Goal: Transaction & Acquisition: Purchase product/service

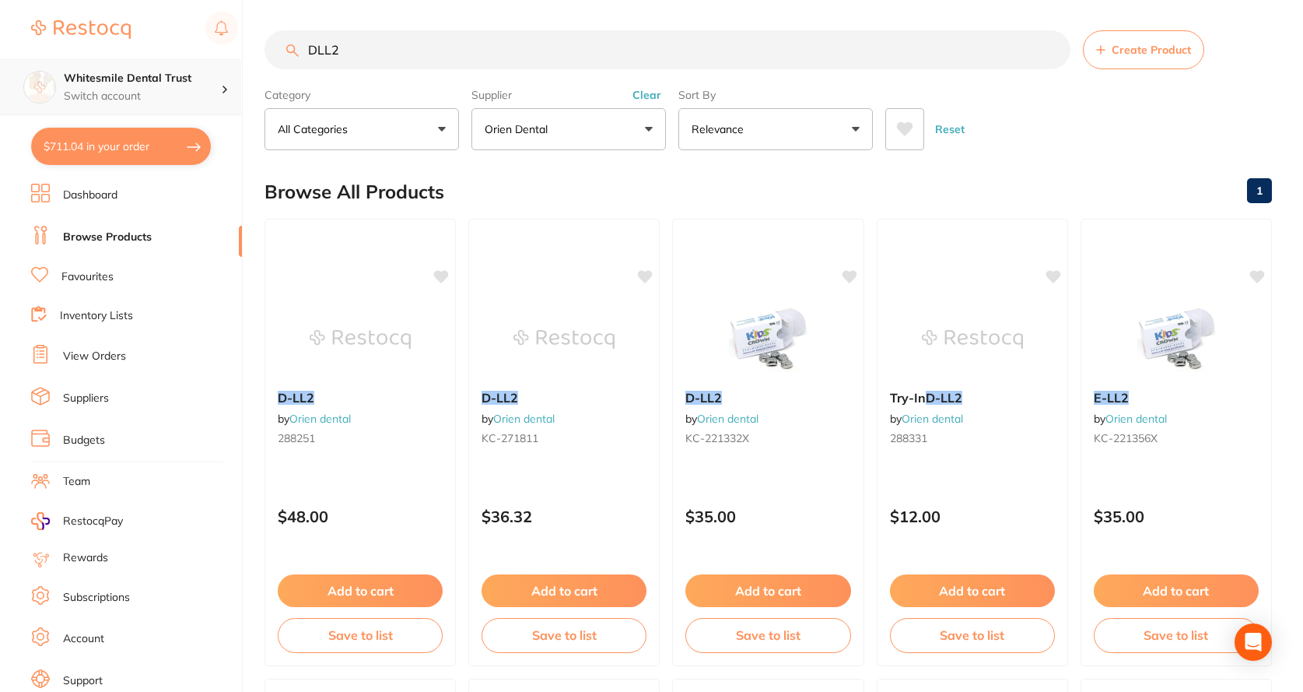
scroll to position [1, 0]
drag, startPoint x: 387, startPoint y: 53, endPoint x: 145, endPoint y: 67, distance: 241.6
click at [145, 67] on div "$711.04 Whitesmile Dental Trust Switch account Whitesmile Dental Trust $711.04 …" at bounding box center [651, 345] width 1303 height 692
type input "power chain closed"
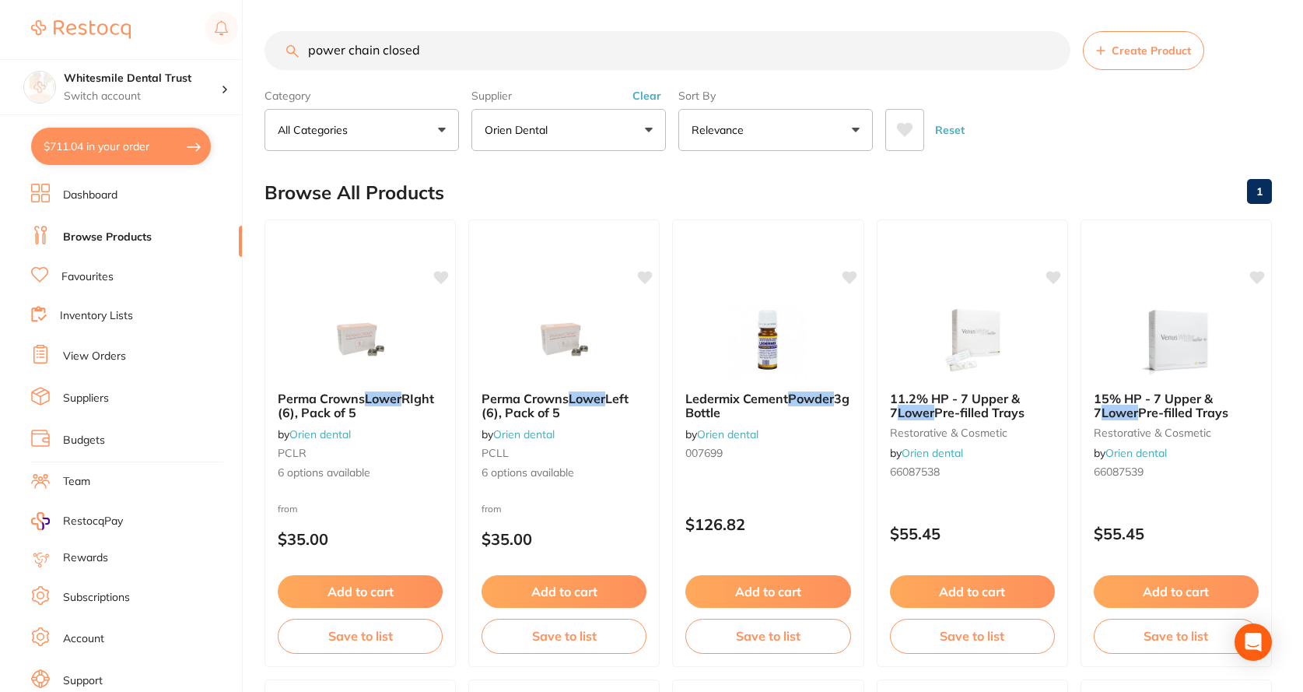
click at [630, 131] on button "Orien dental" at bounding box center [569, 130] width 195 height 42
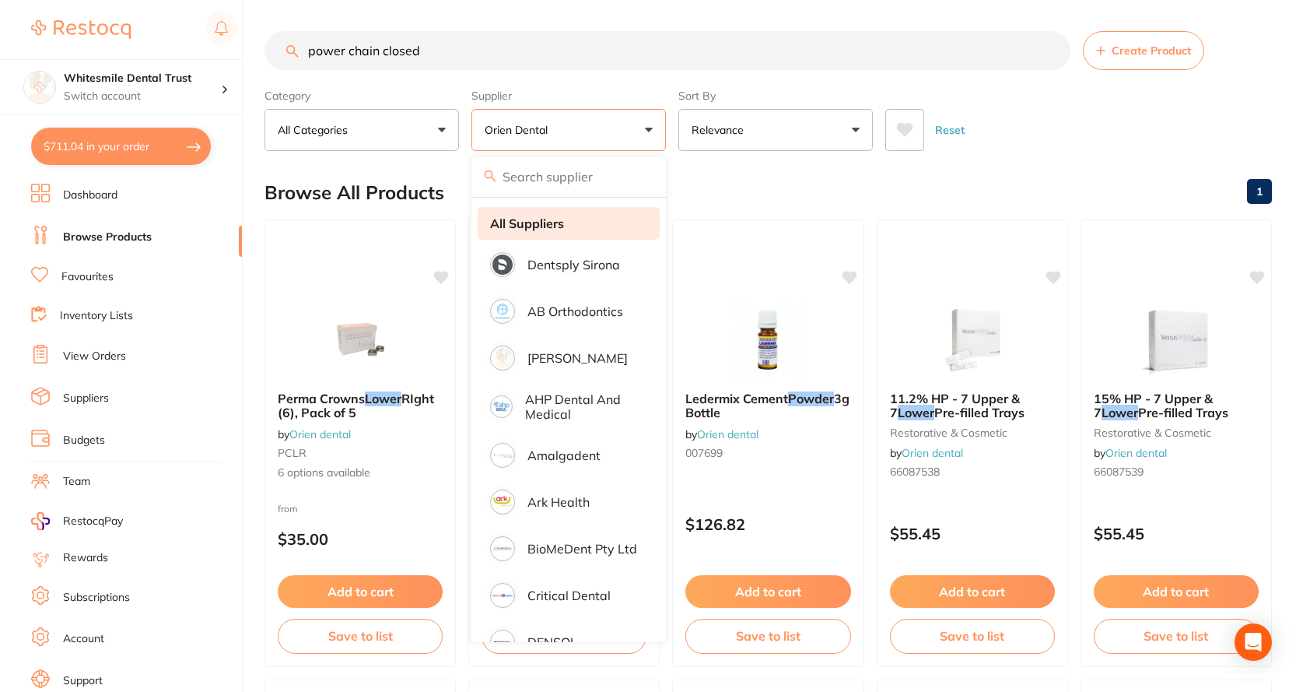
click at [523, 232] on li "All Suppliers" at bounding box center [569, 223] width 182 height 33
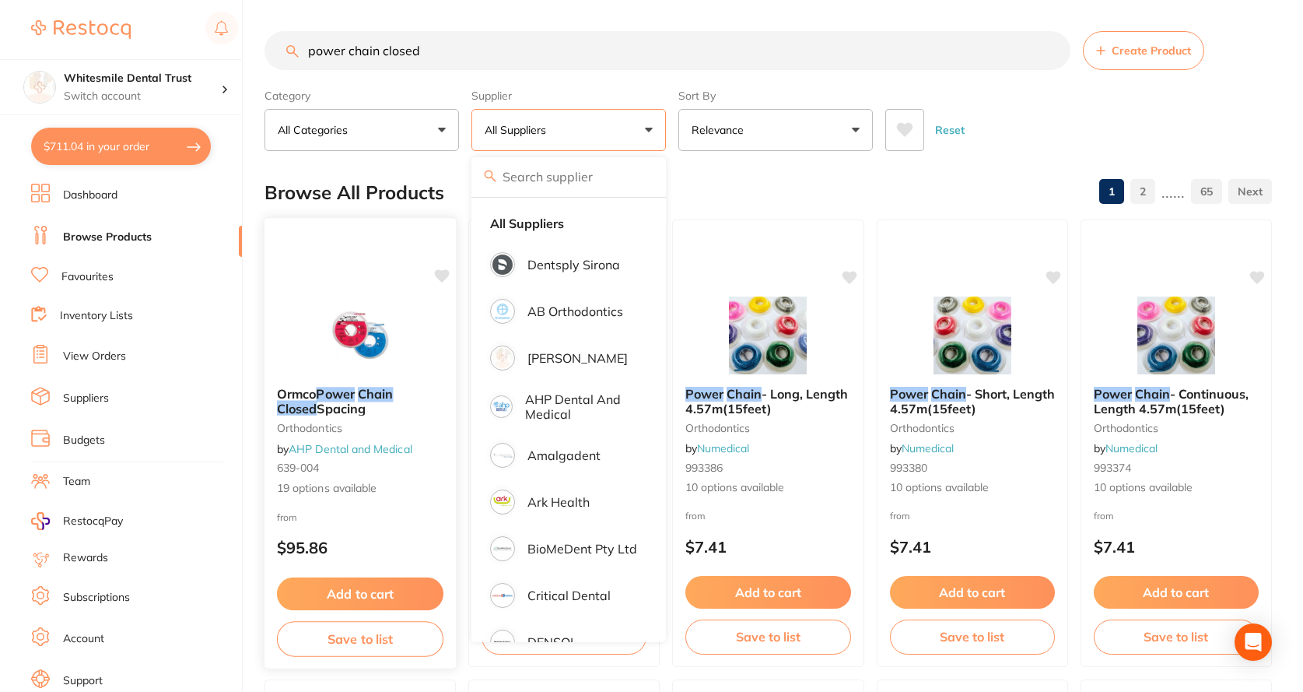
click at [356, 484] on span "19 options available" at bounding box center [360, 488] width 167 height 16
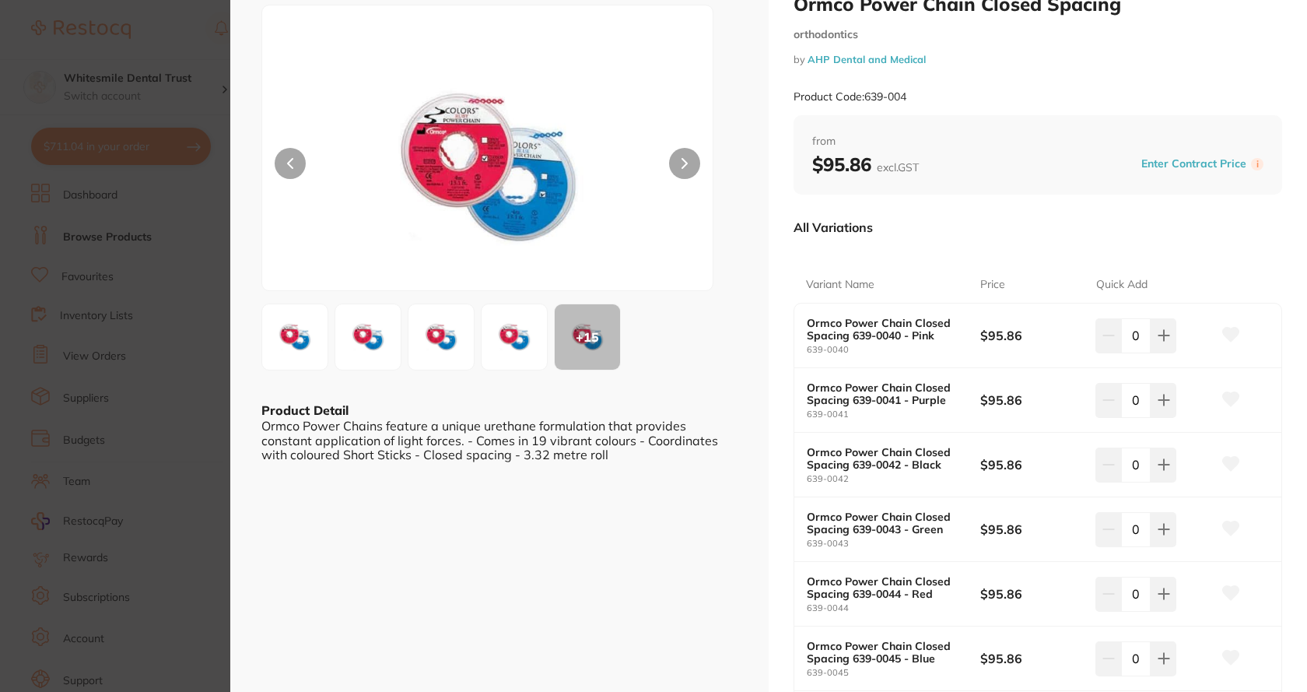
scroll to position [156, 0]
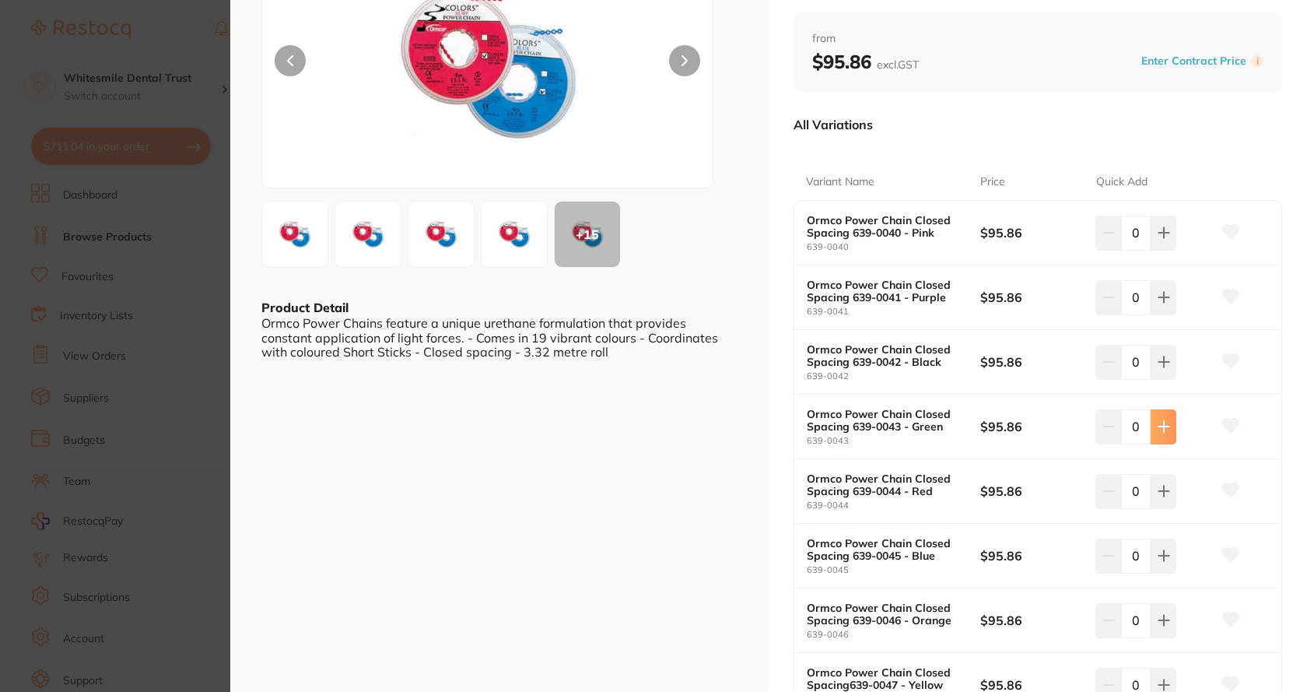
click at [1165, 422] on icon at bounding box center [1164, 426] width 12 height 12
type input "1"
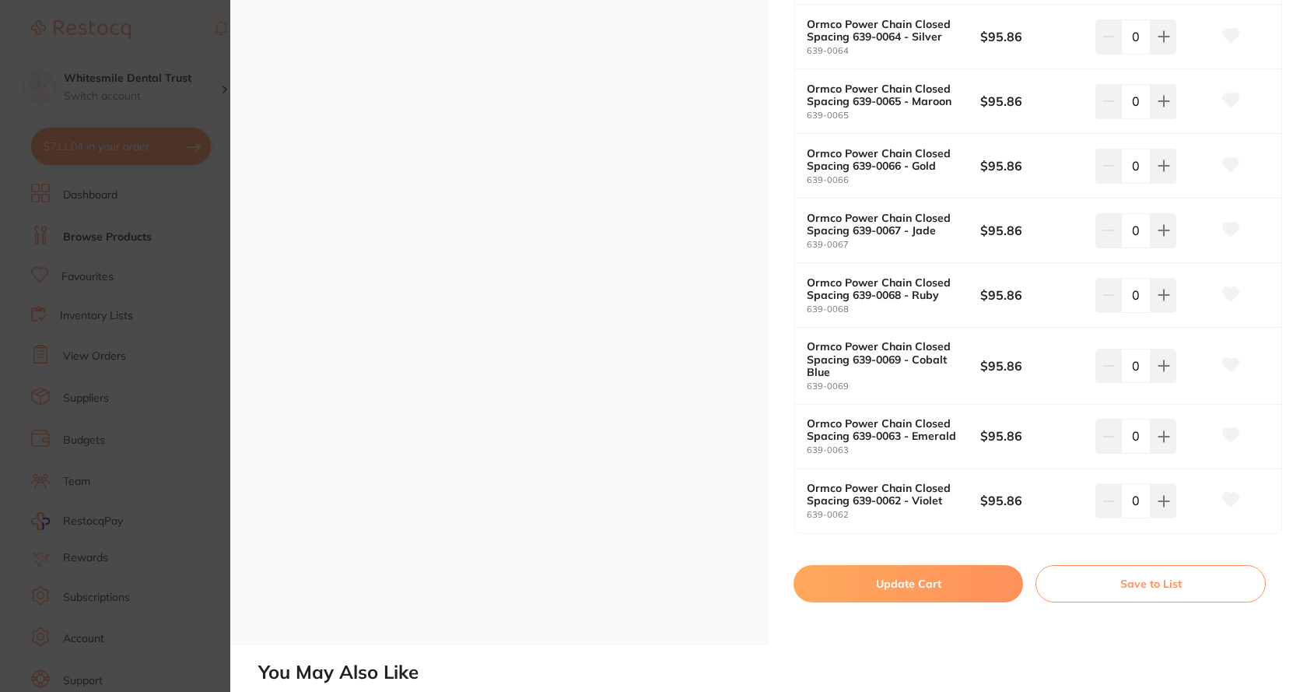
scroll to position [1089, 0]
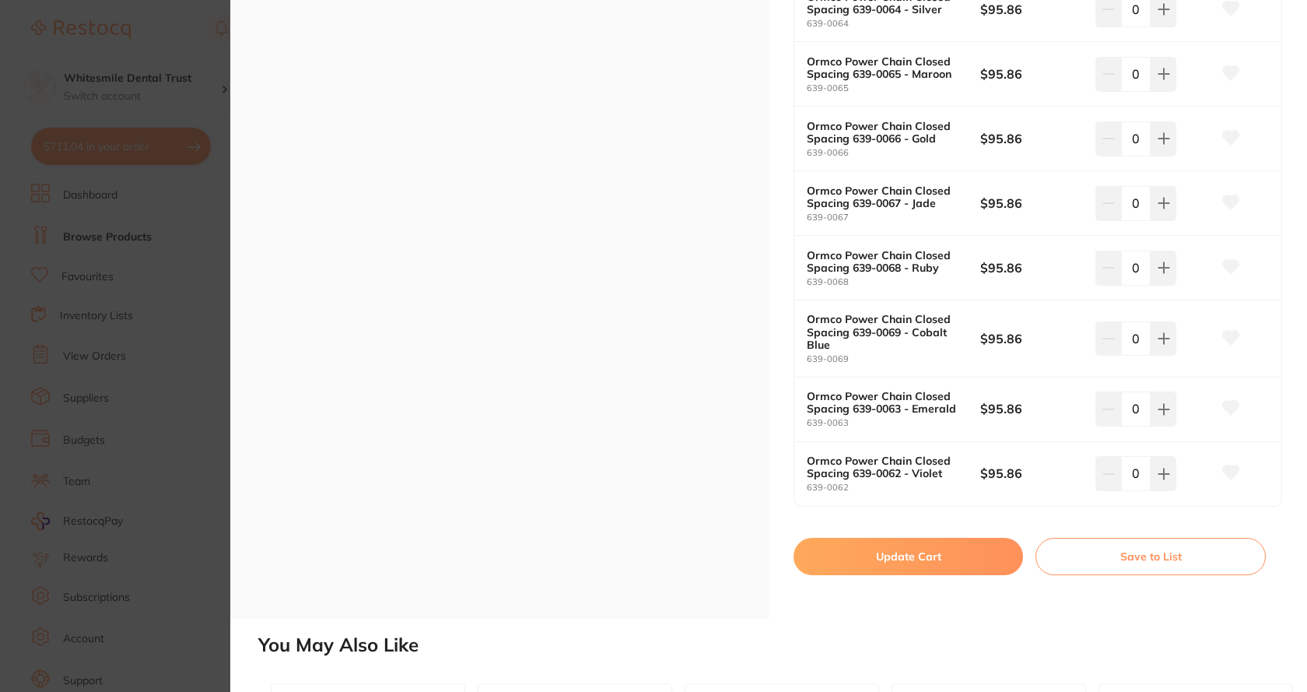
drag, startPoint x: 902, startPoint y: 557, endPoint x: 642, endPoint y: 446, distance: 282.7
click at [902, 557] on button "Update Cart" at bounding box center [909, 556] width 230 height 37
checkbox input "false"
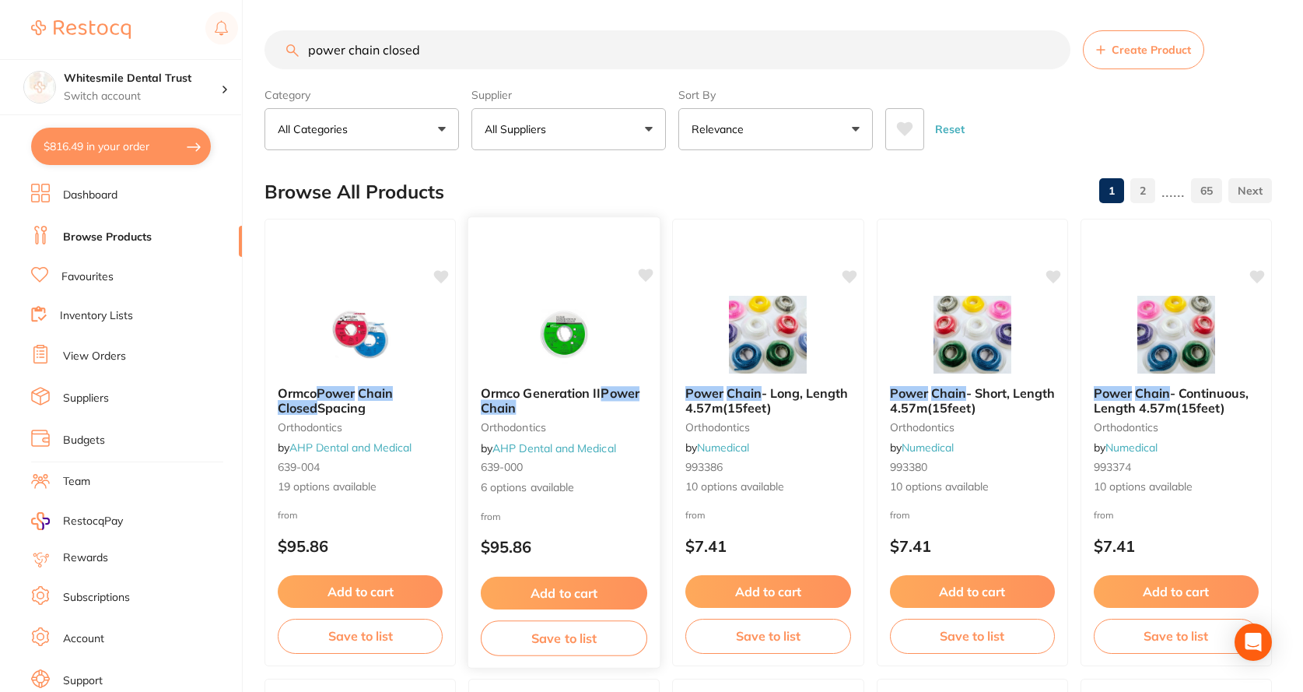
scroll to position [705, 0]
click at [979, 415] on div "Power Chain - Short, Length 4.57m(15feet) orthodontics by Numedical 993380 10 o…" at bounding box center [972, 440] width 192 height 135
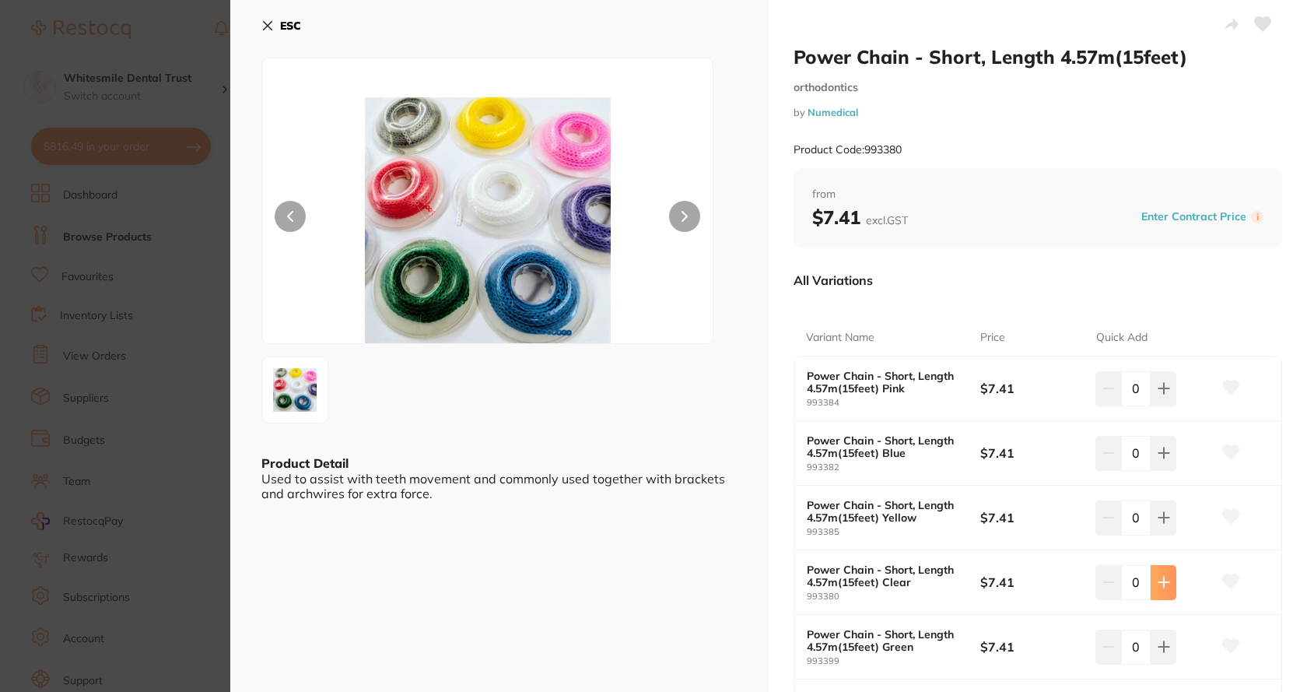
click at [1159, 582] on icon at bounding box center [1164, 582] width 10 height 10
type input "1"
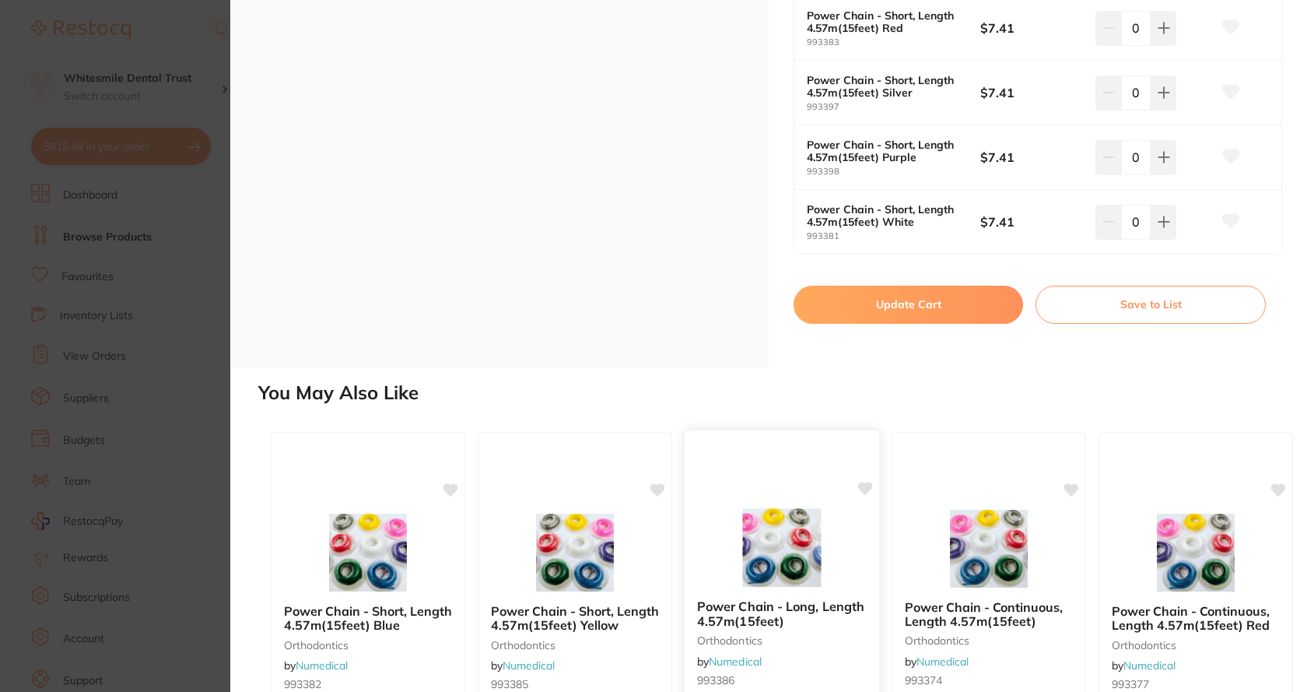
scroll to position [856, 0]
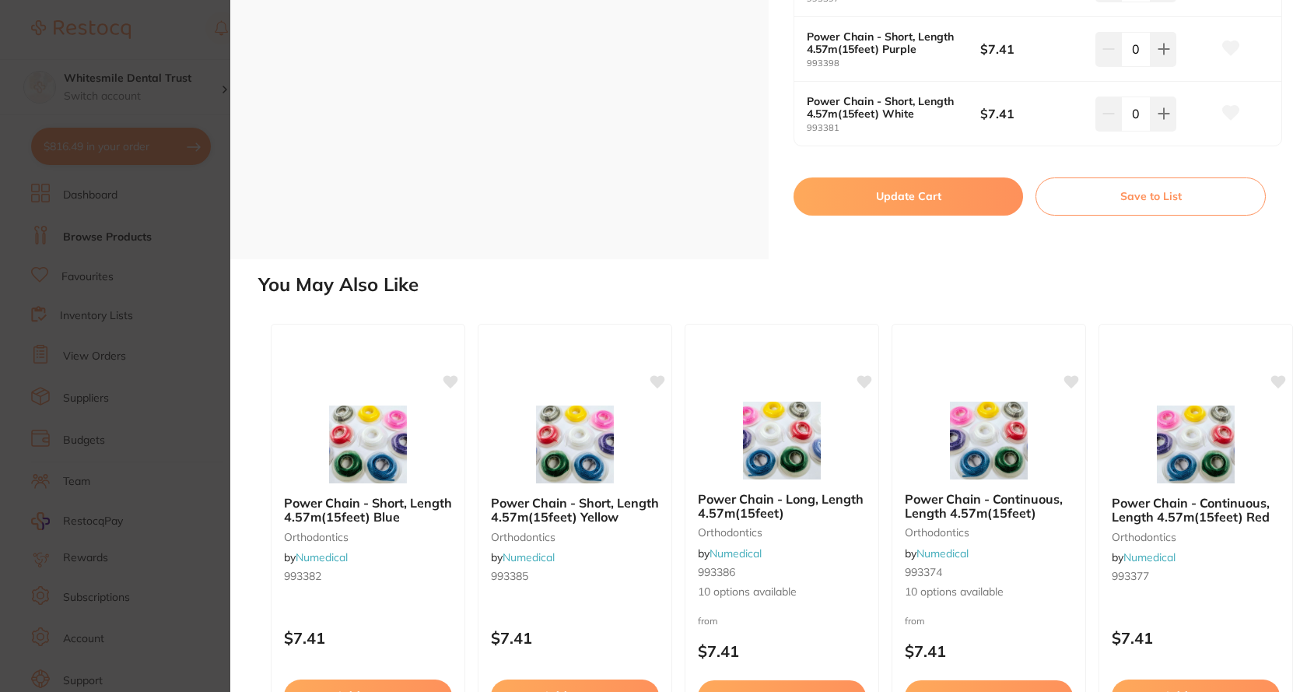
click at [897, 207] on button "Update Cart" at bounding box center [909, 195] width 230 height 37
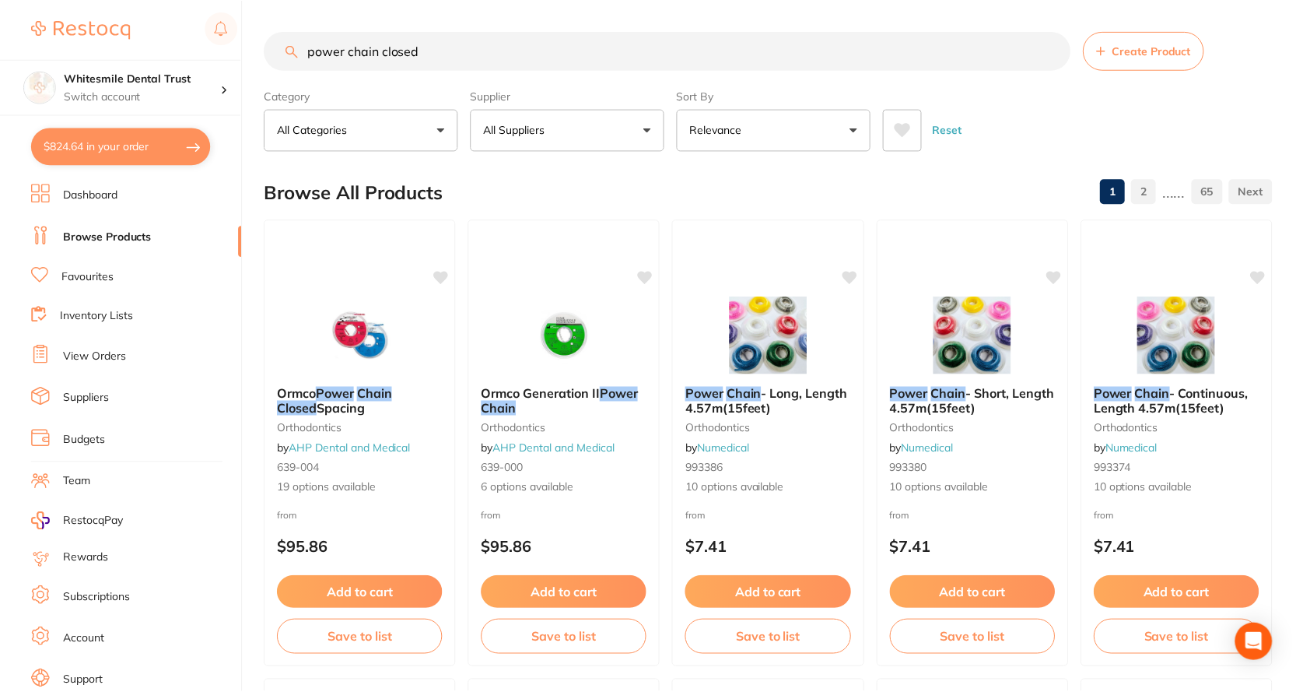
scroll to position [1, 0]
click at [962, 415] on span "- Short, Length 4.57m(15feet)" at bounding box center [972, 400] width 167 height 30
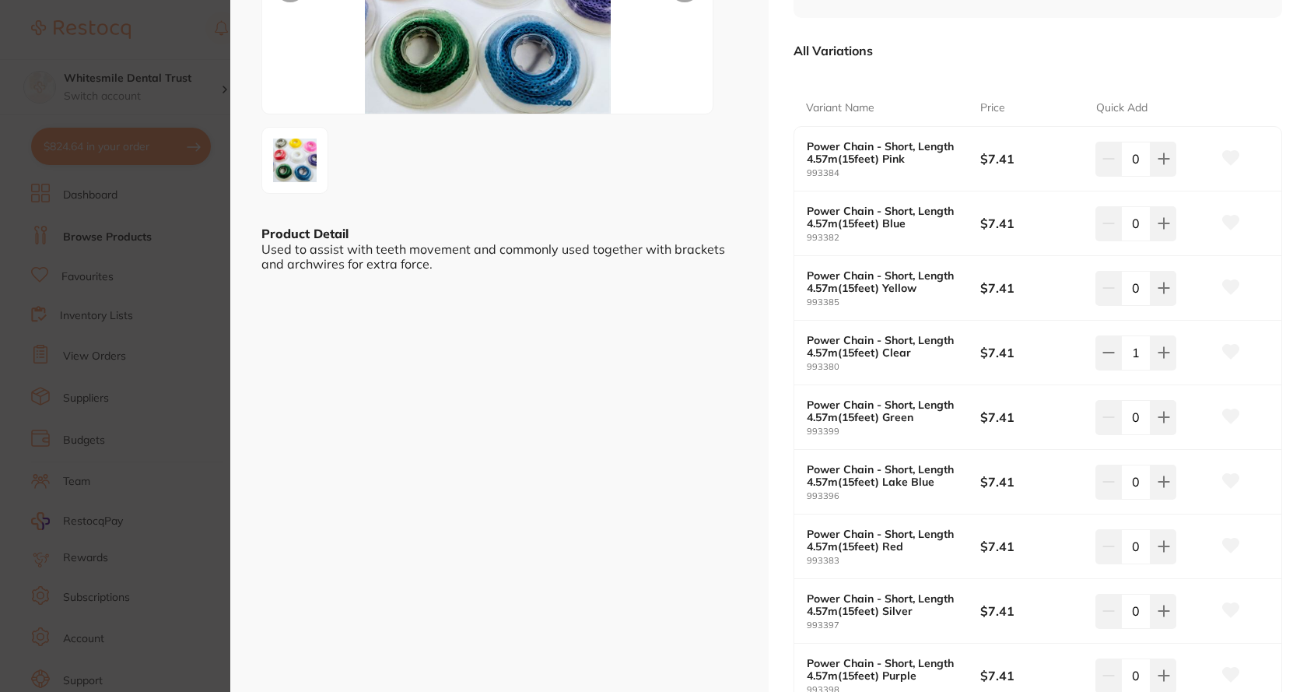
scroll to position [233, 0]
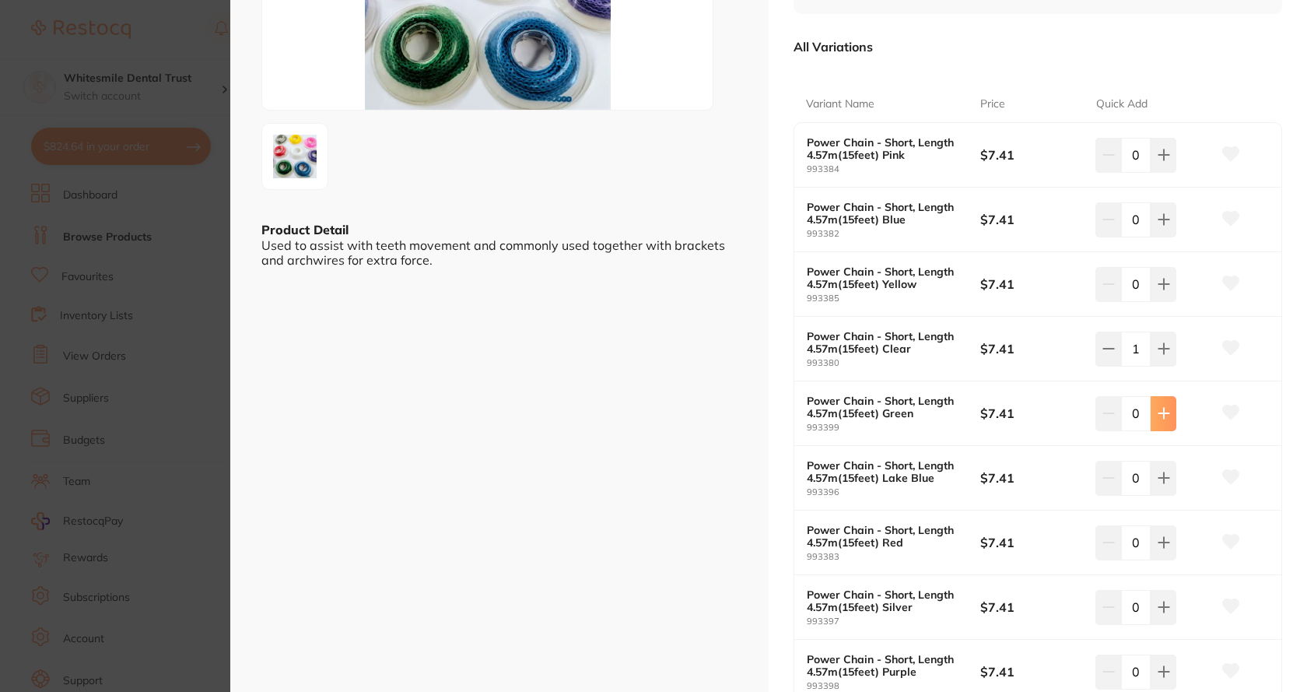
click at [1151, 415] on button at bounding box center [1164, 413] width 26 height 34
type input "1"
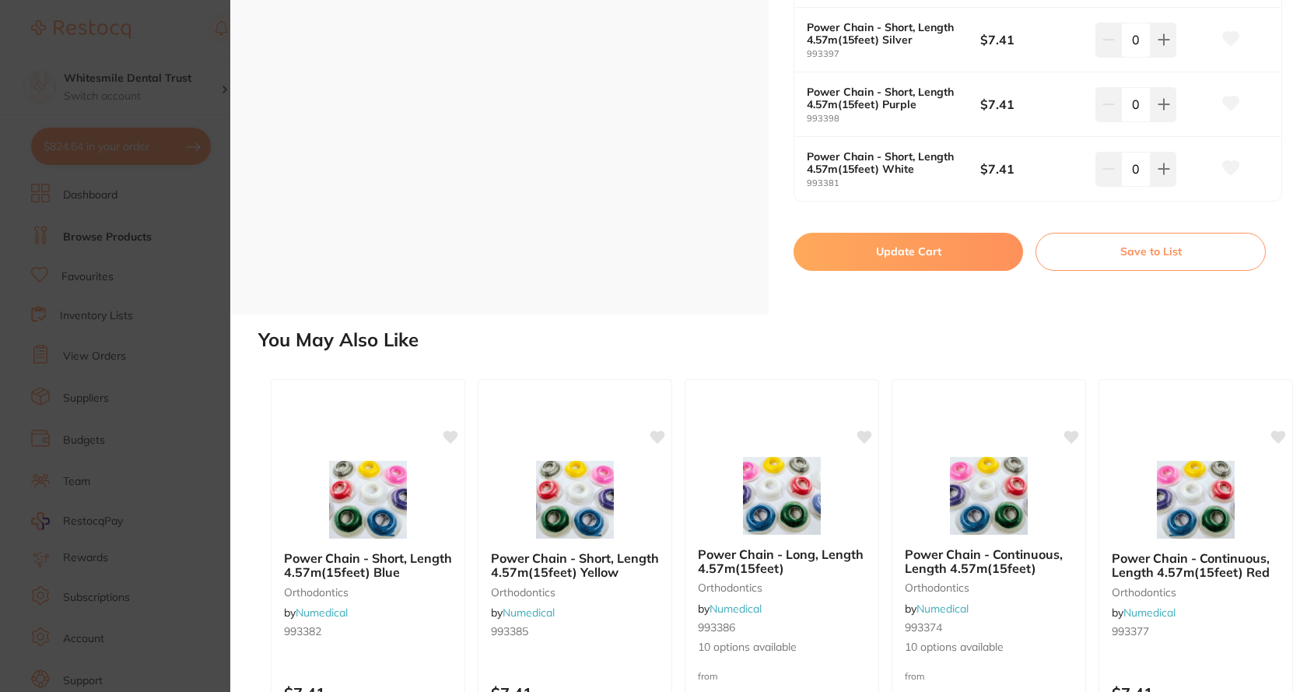
scroll to position [798, 0]
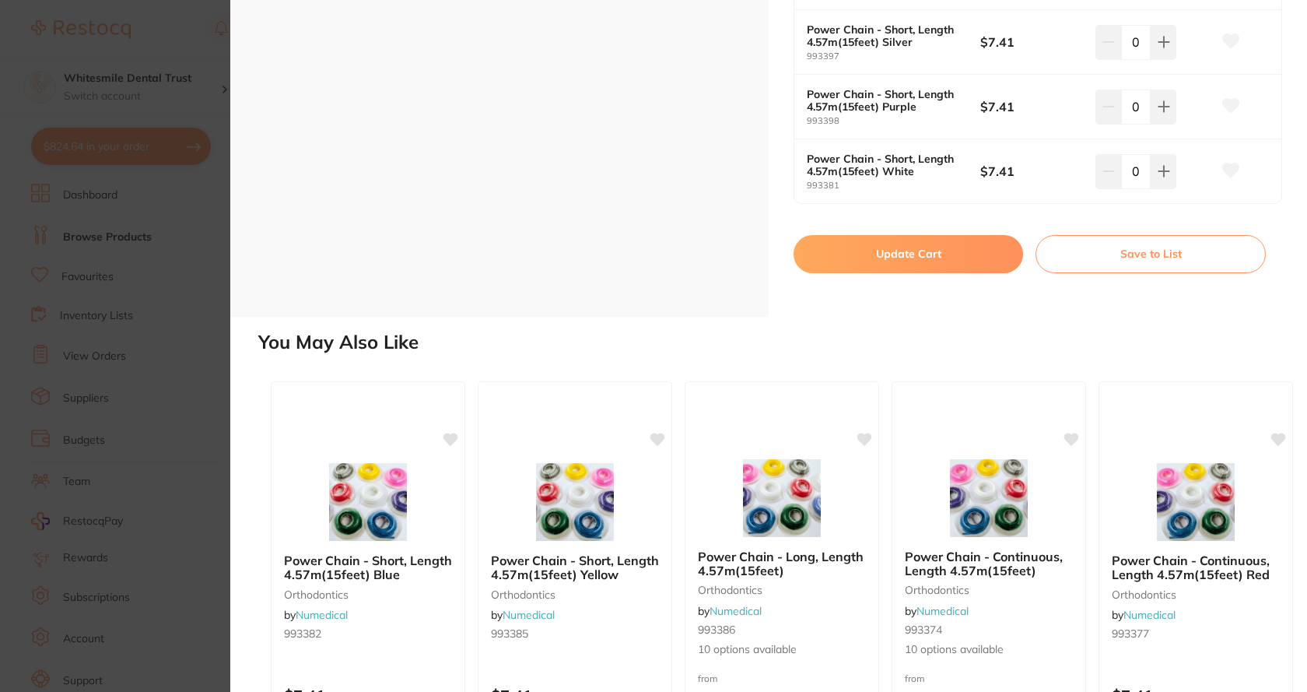
drag, startPoint x: 907, startPoint y: 254, endPoint x: 850, endPoint y: 294, distance: 69.9
click at [910, 258] on button "Update Cart" at bounding box center [909, 253] width 230 height 37
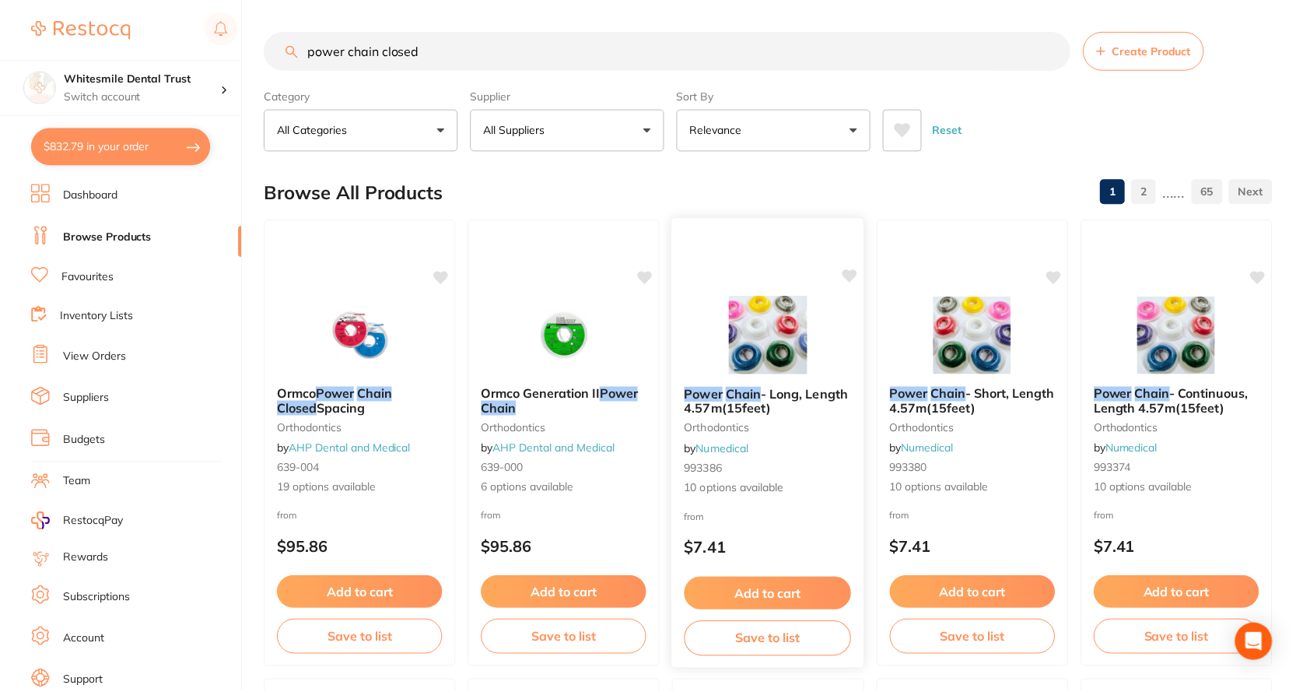
scroll to position [1, 0]
click at [134, 137] on button "$832.79 in your order" at bounding box center [121, 146] width 180 height 37
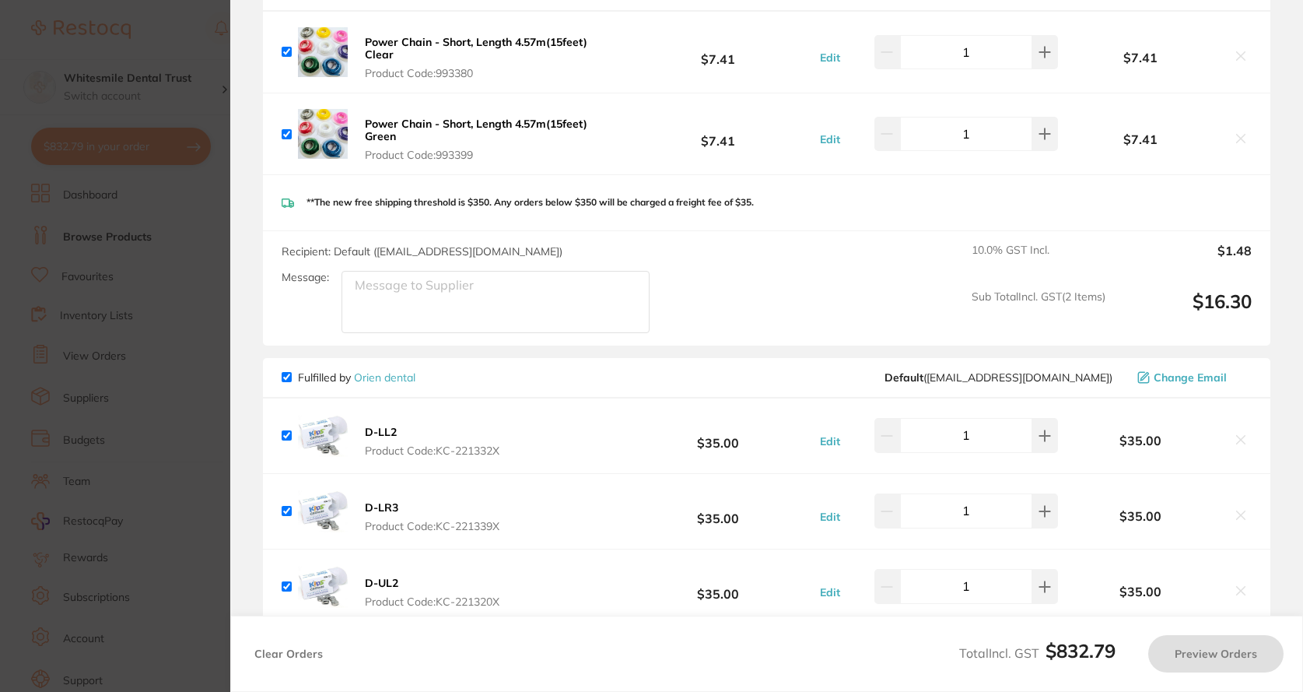
checkbox input "true"
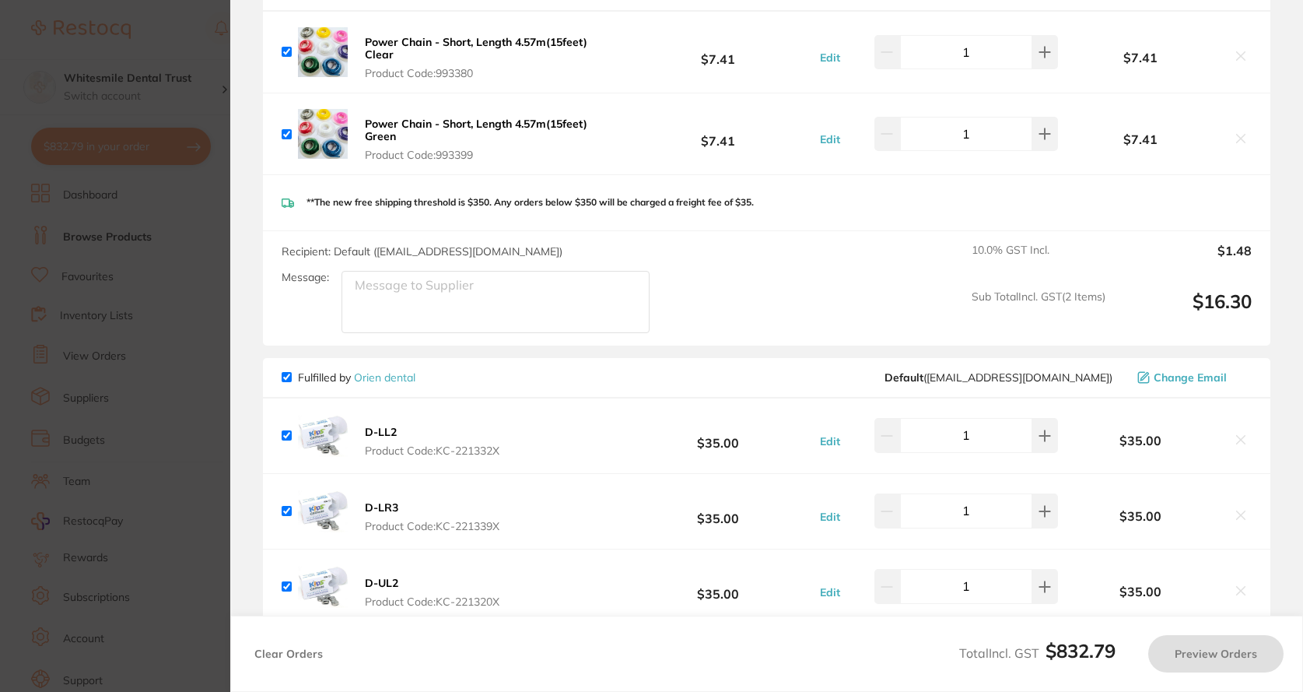
checkbox input "true"
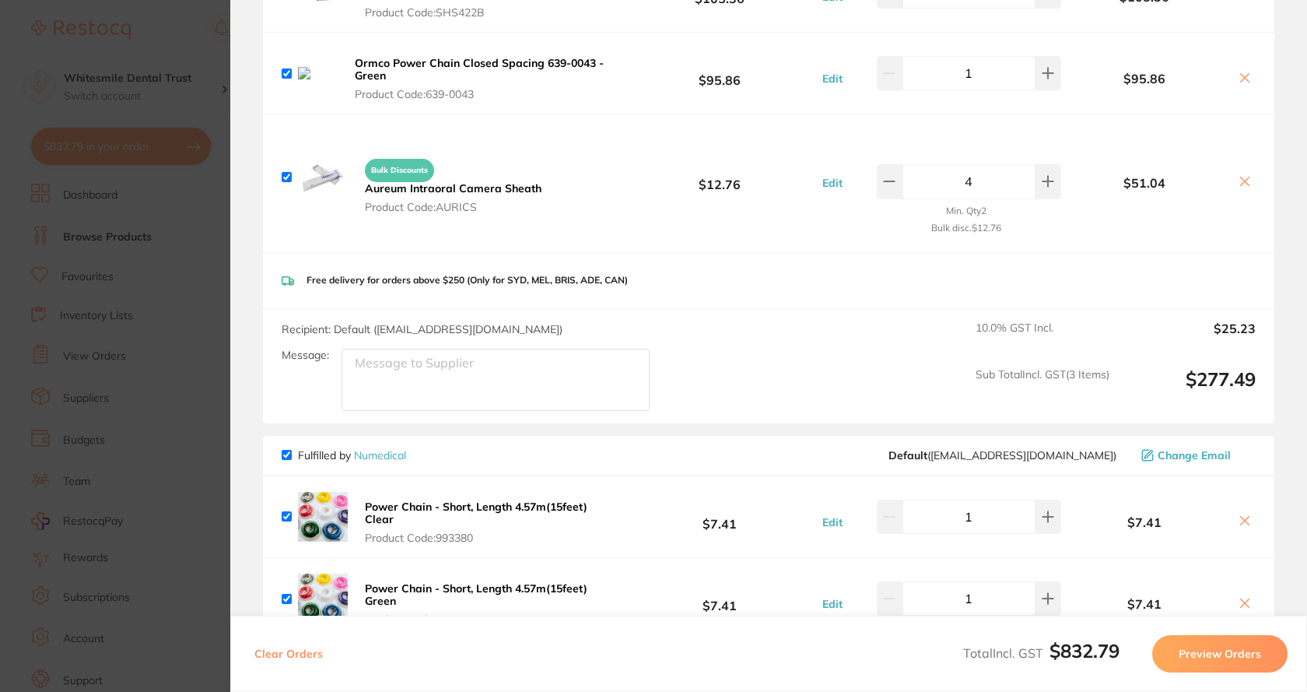
scroll to position [5, 0]
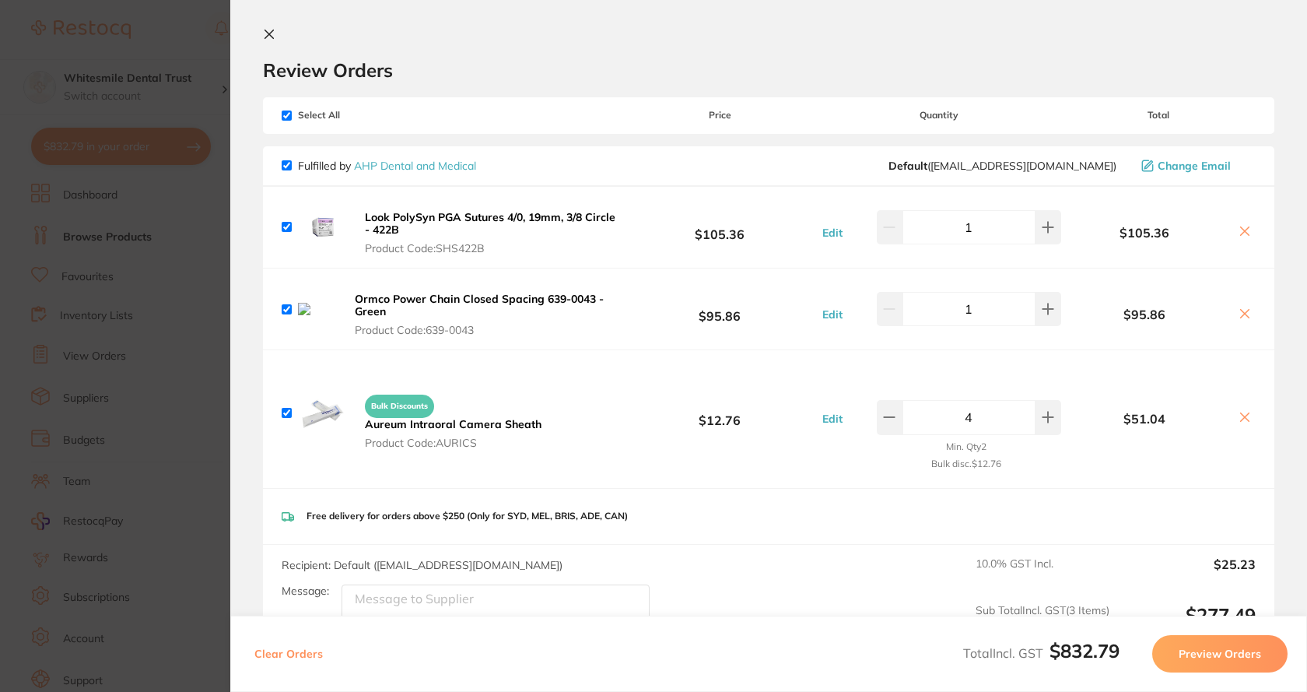
click at [288, 310] on input "checkbox" at bounding box center [287, 309] width 10 height 10
checkbox input "false"
click at [1241, 311] on icon at bounding box center [1245, 313] width 12 height 12
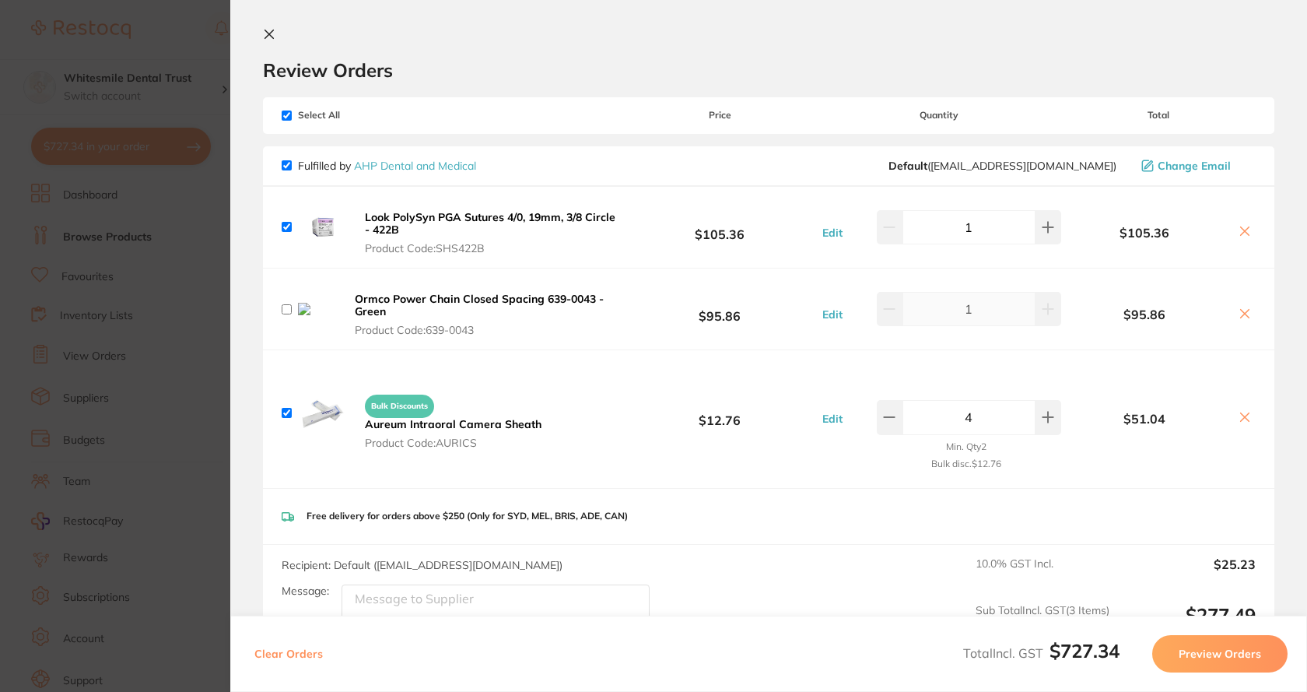
checkbox input "true"
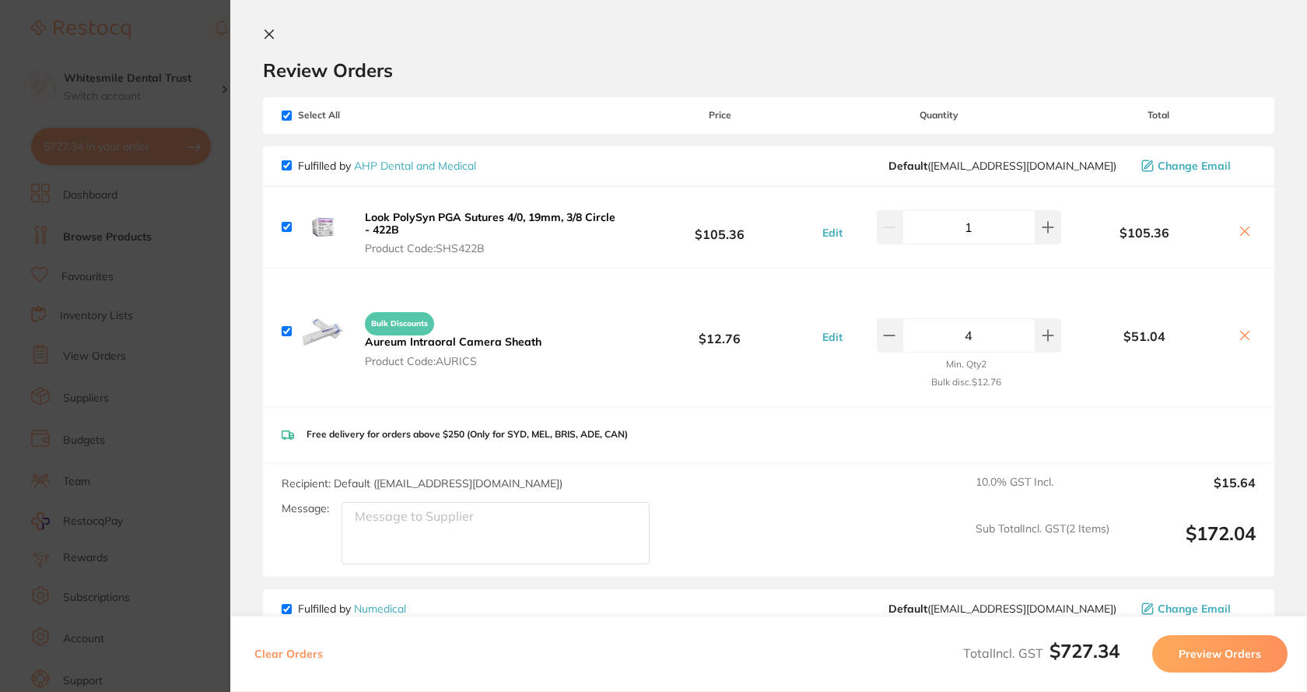
click at [180, 405] on section "Update RRP Set your pre negotiated price for this item. Item Agreed RRP (excl. …" at bounding box center [653, 346] width 1307 height 692
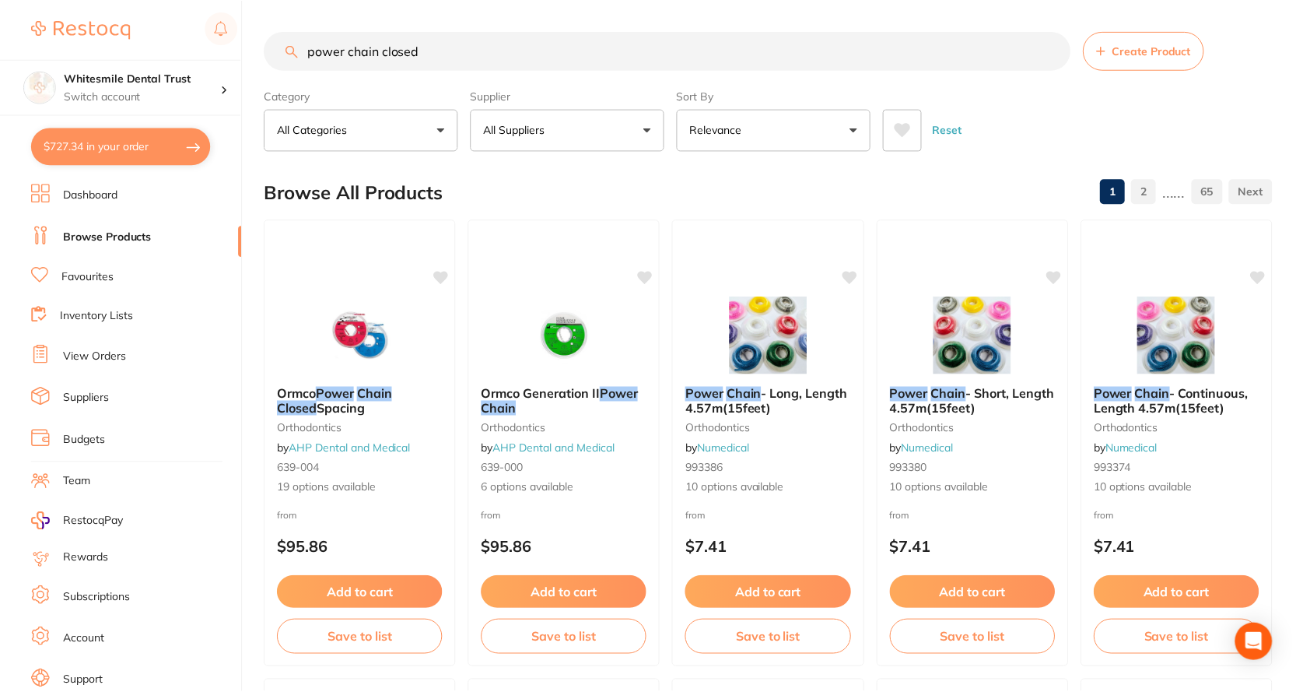
scroll to position [1, 0]
drag, startPoint x: 143, startPoint y: 137, endPoint x: 142, endPoint y: 159, distance: 21.8
click at [143, 140] on button "$727.34 in your order" at bounding box center [121, 146] width 180 height 37
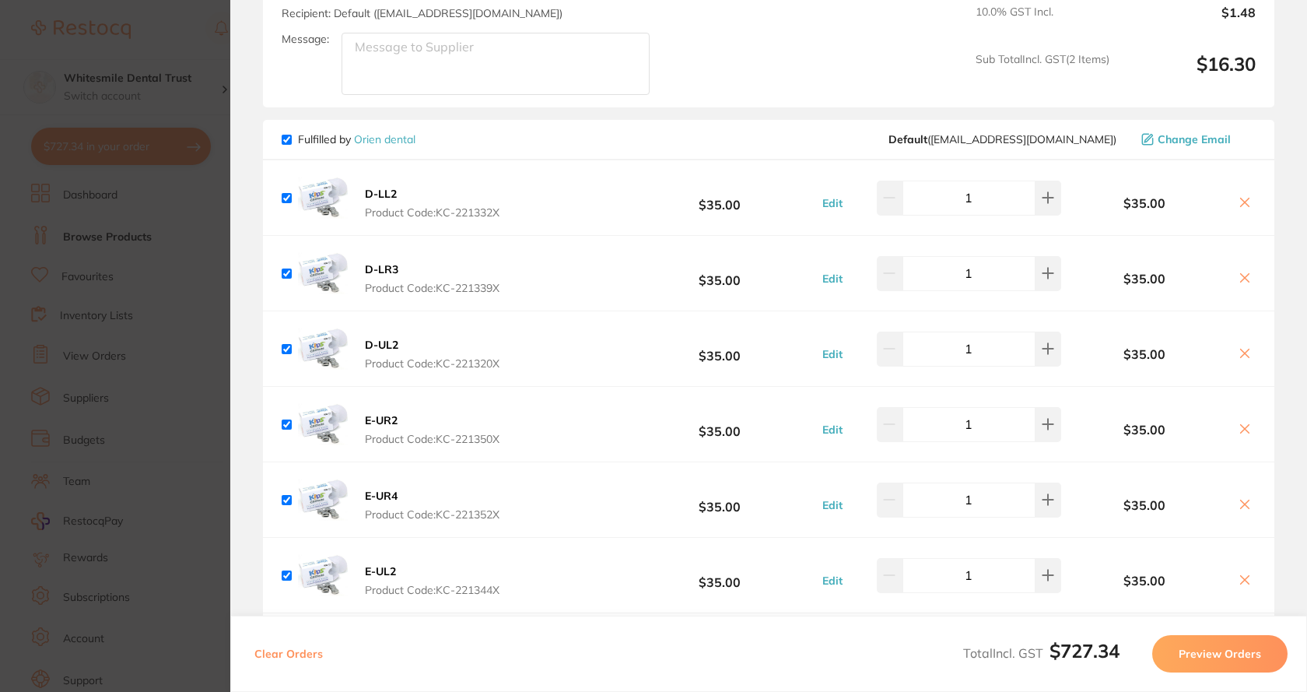
scroll to position [1094, 0]
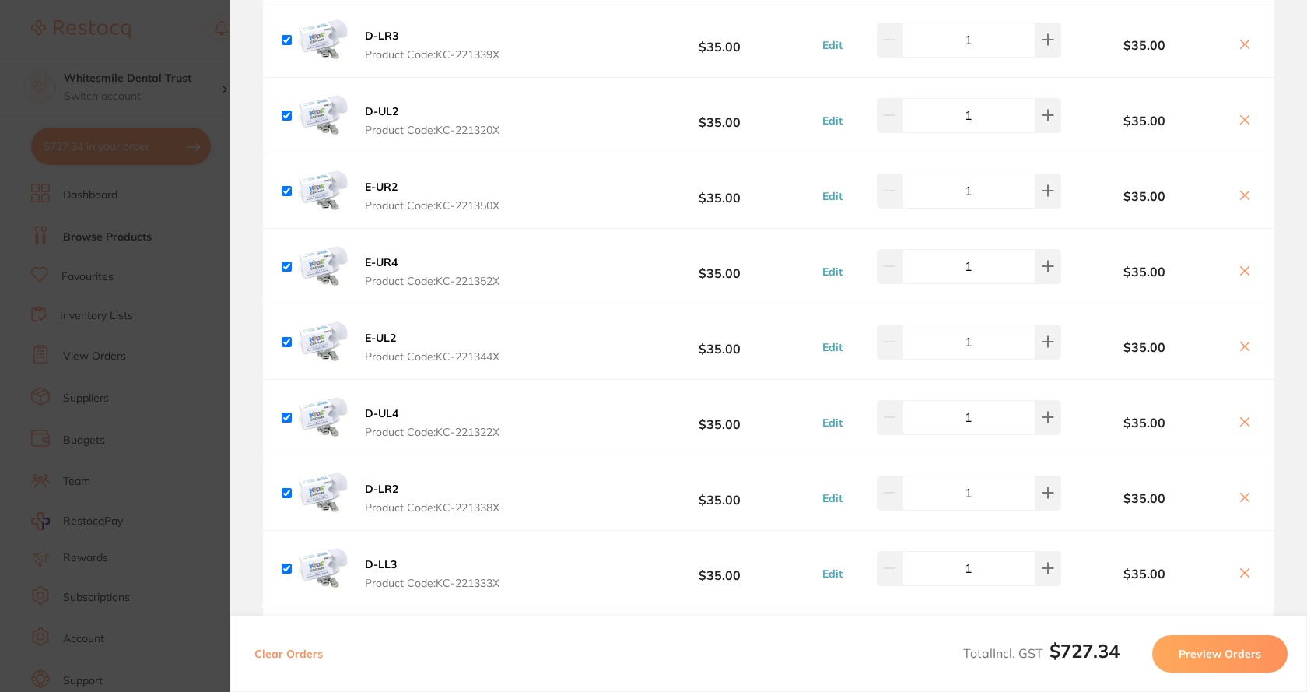
click at [187, 333] on section "Update RRP Set your pre negotiated price for this item. Item Agreed RRP (excl. …" at bounding box center [653, 346] width 1307 height 692
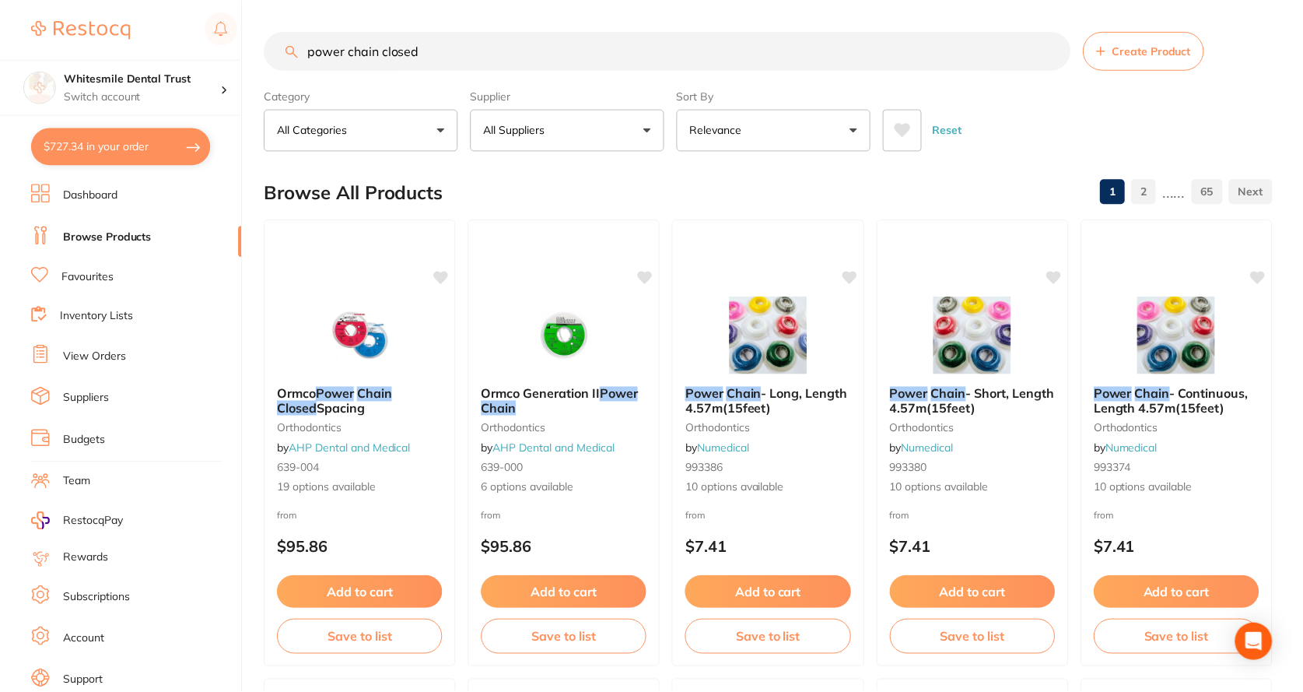
scroll to position [1, 0]
click at [153, 147] on button "$727.34 in your order" at bounding box center [121, 146] width 180 height 37
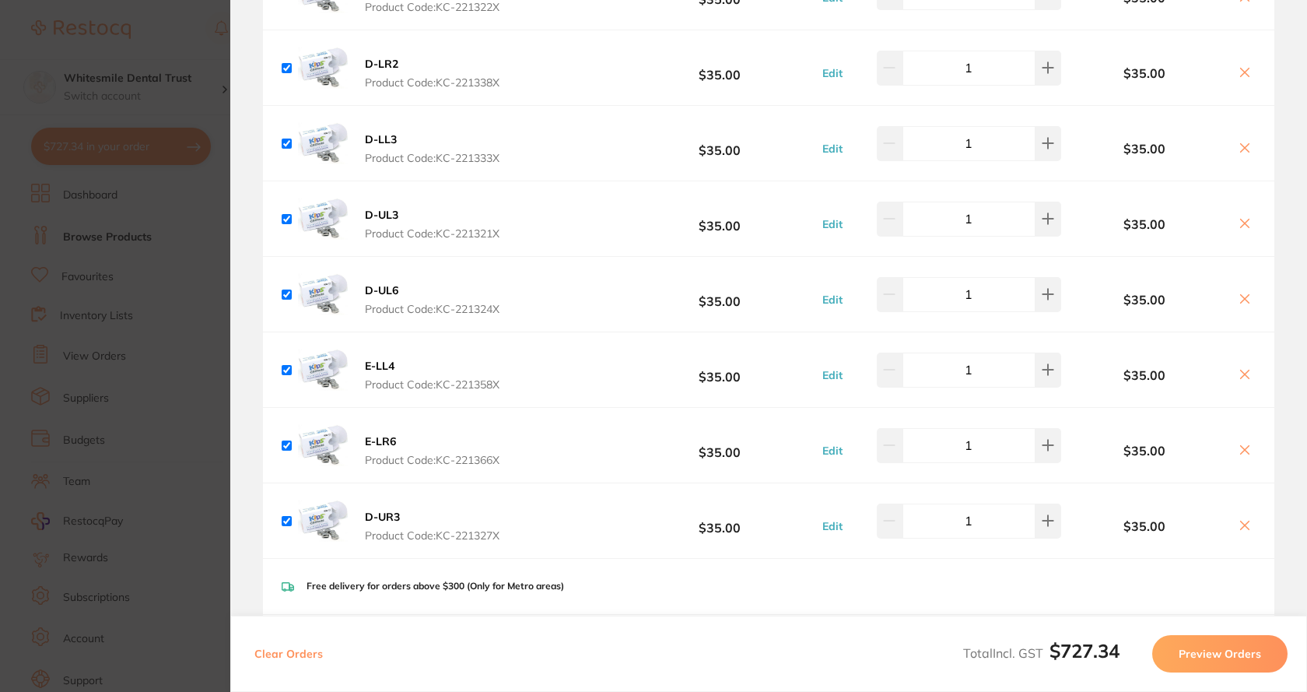
scroll to position [1250, 0]
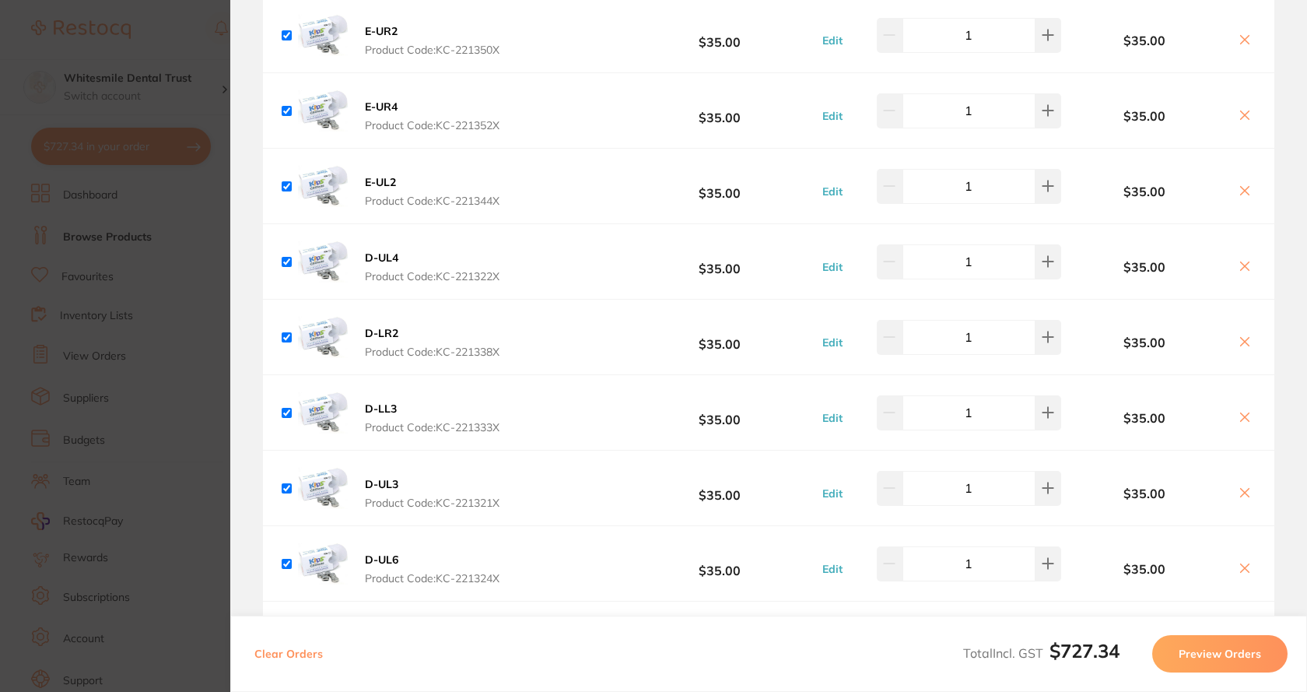
click at [194, 279] on section "Update RRP Set your pre negotiated price for this item. Item Agreed RRP (excl. …" at bounding box center [653, 346] width 1307 height 692
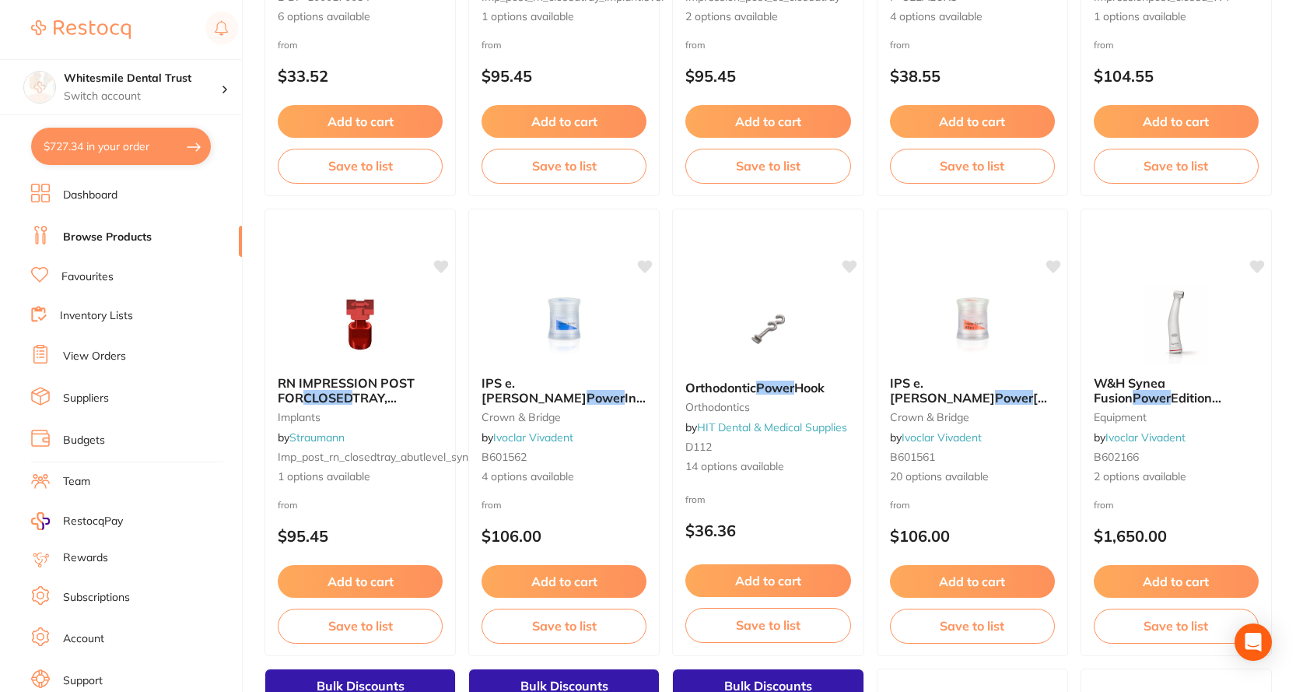
scroll to position [2646, 0]
